Goal: Task Accomplishment & Management: Complete application form

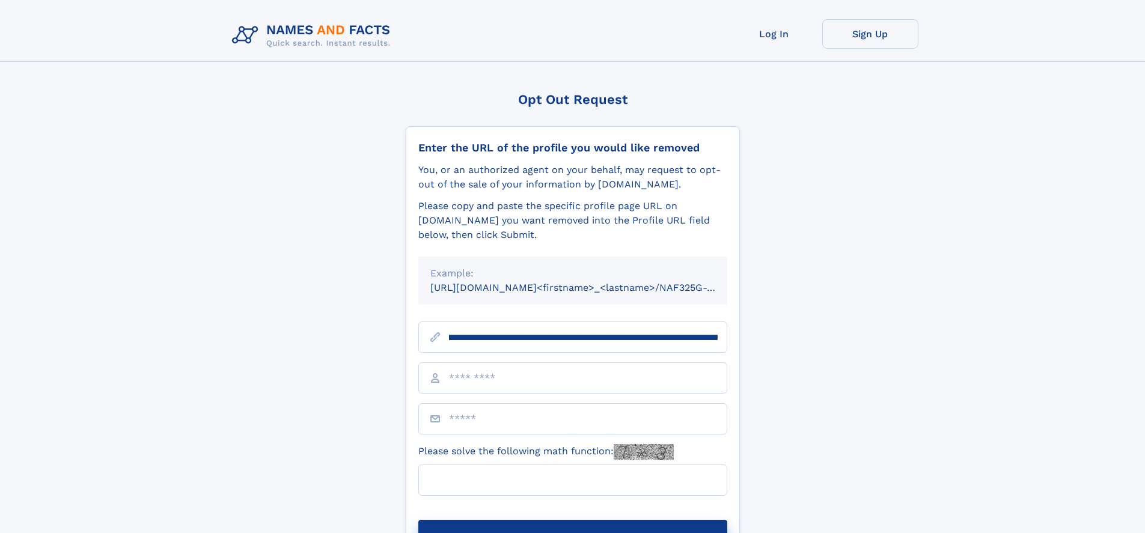
scroll to position [0, 130]
type input "**********"
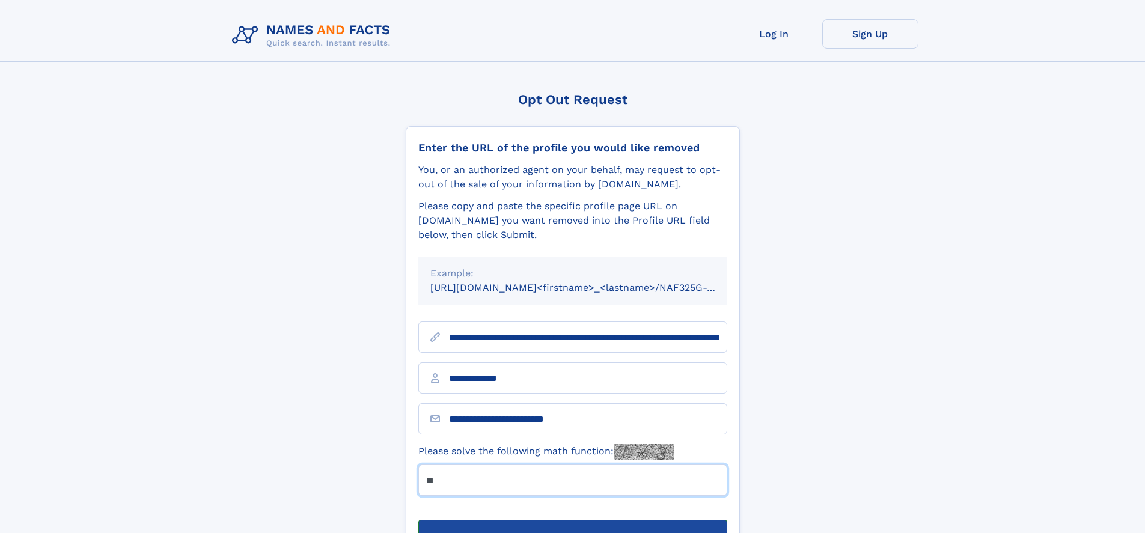
type input "**"
click at [572, 520] on button "Submit Opt Out Request" at bounding box center [572, 539] width 309 height 38
